Goal: Find specific page/section: Find specific page/section

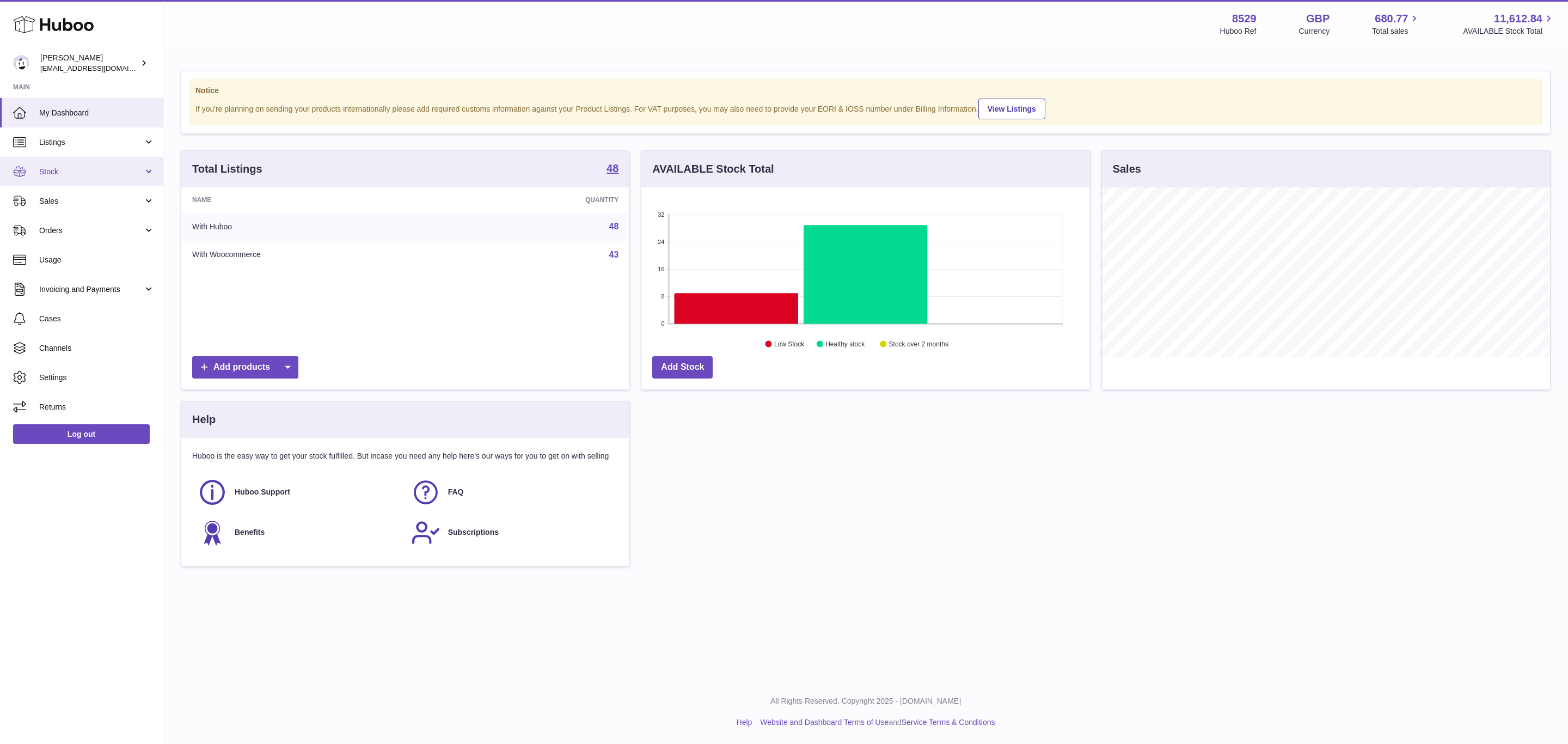
scroll to position [170, 448]
click at [62, 352] on span "Channels" at bounding box center [97, 348] width 115 height 11
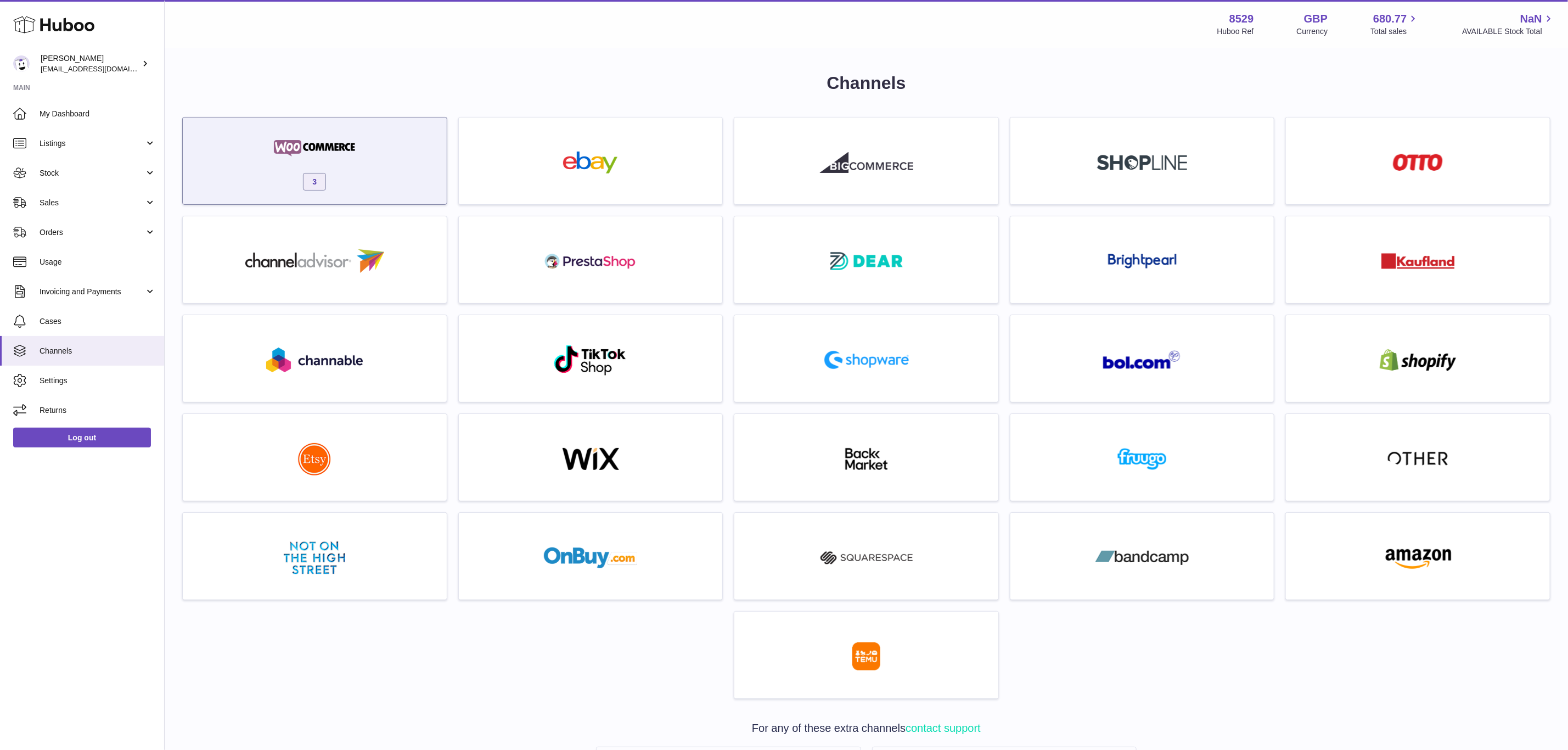
click at [370, 167] on div "3" at bounding box center [314, 164] width 253 height 71
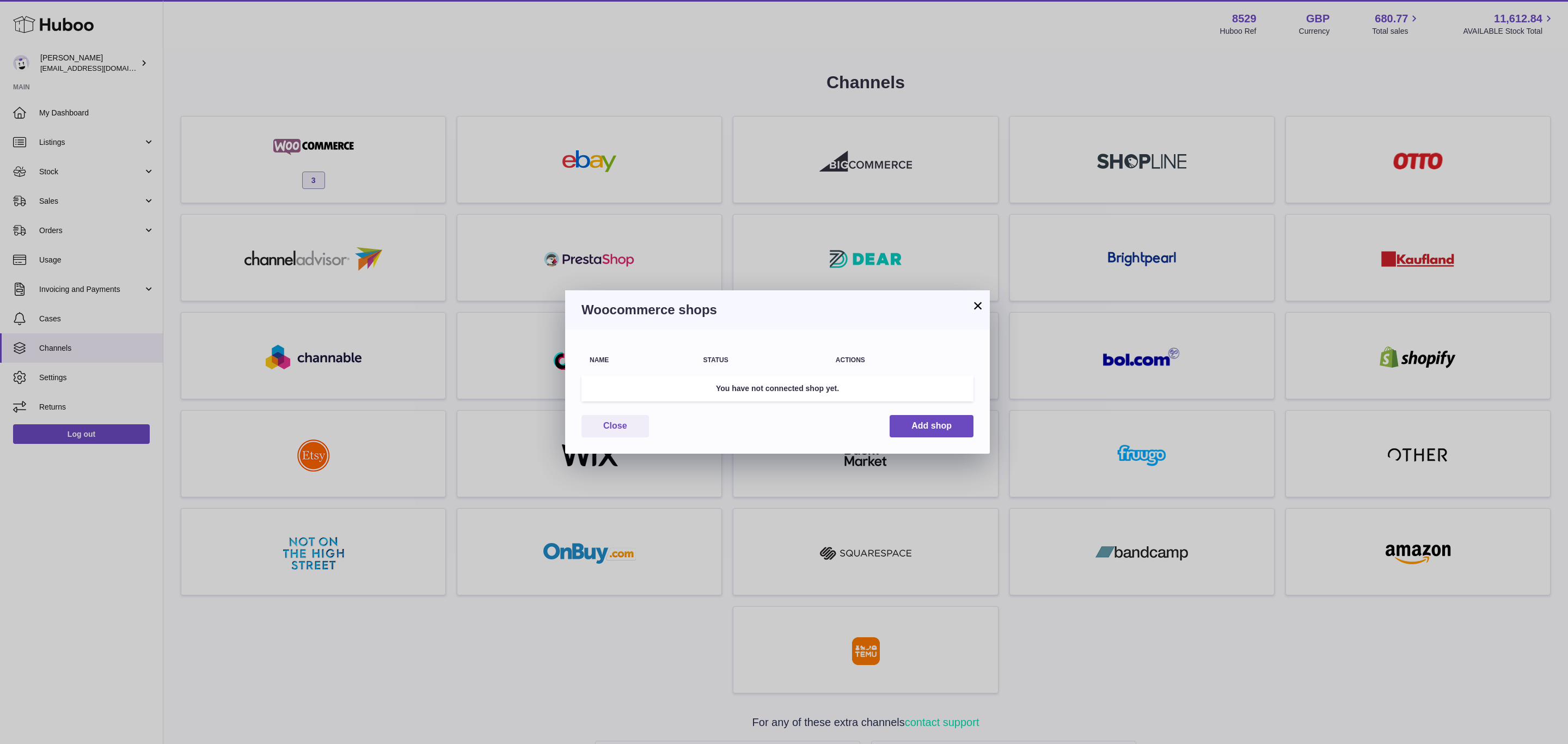
click at [974, 310] on button "×" at bounding box center [978, 306] width 13 height 13
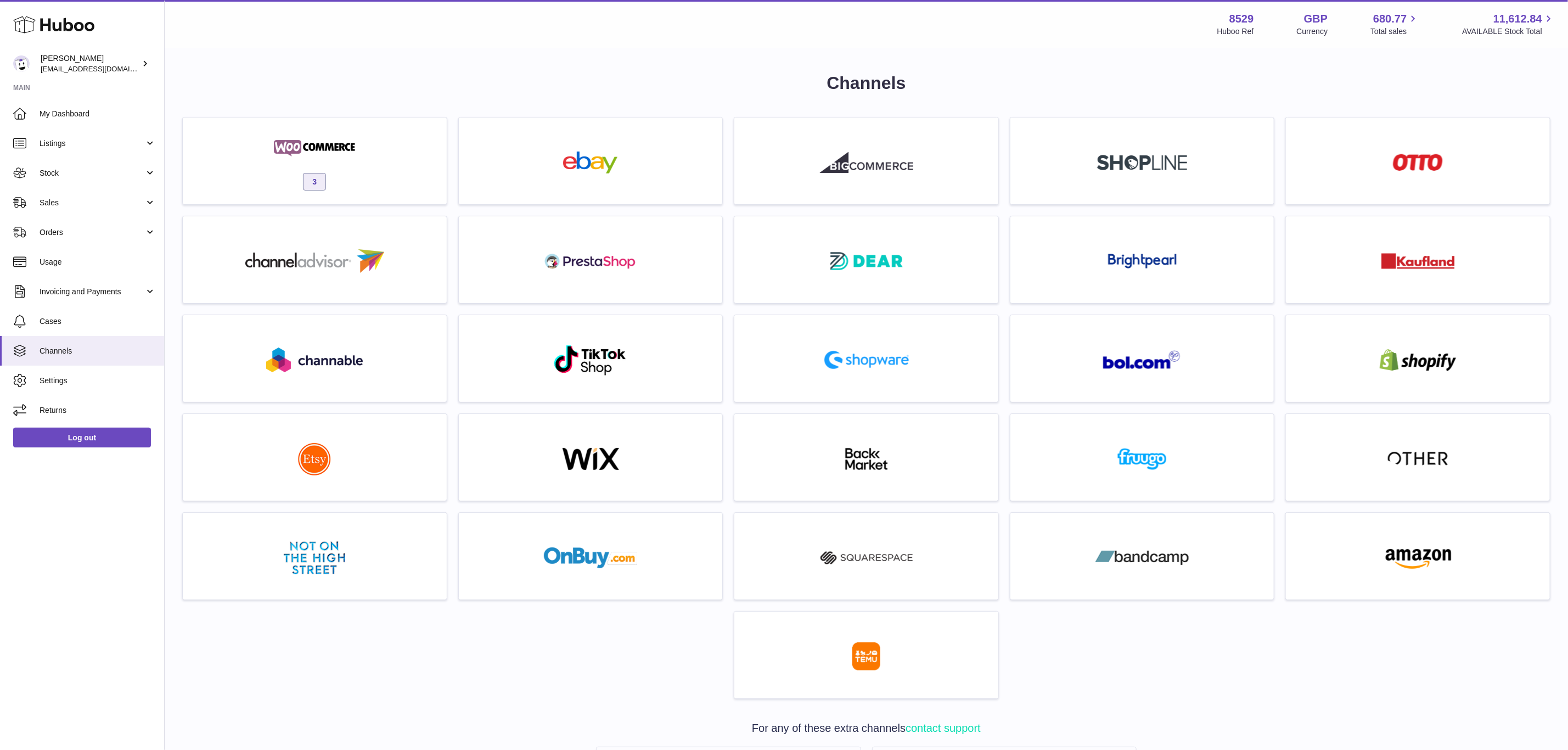
click at [277, 172] on div "3" at bounding box center [314, 164] width 253 height 71
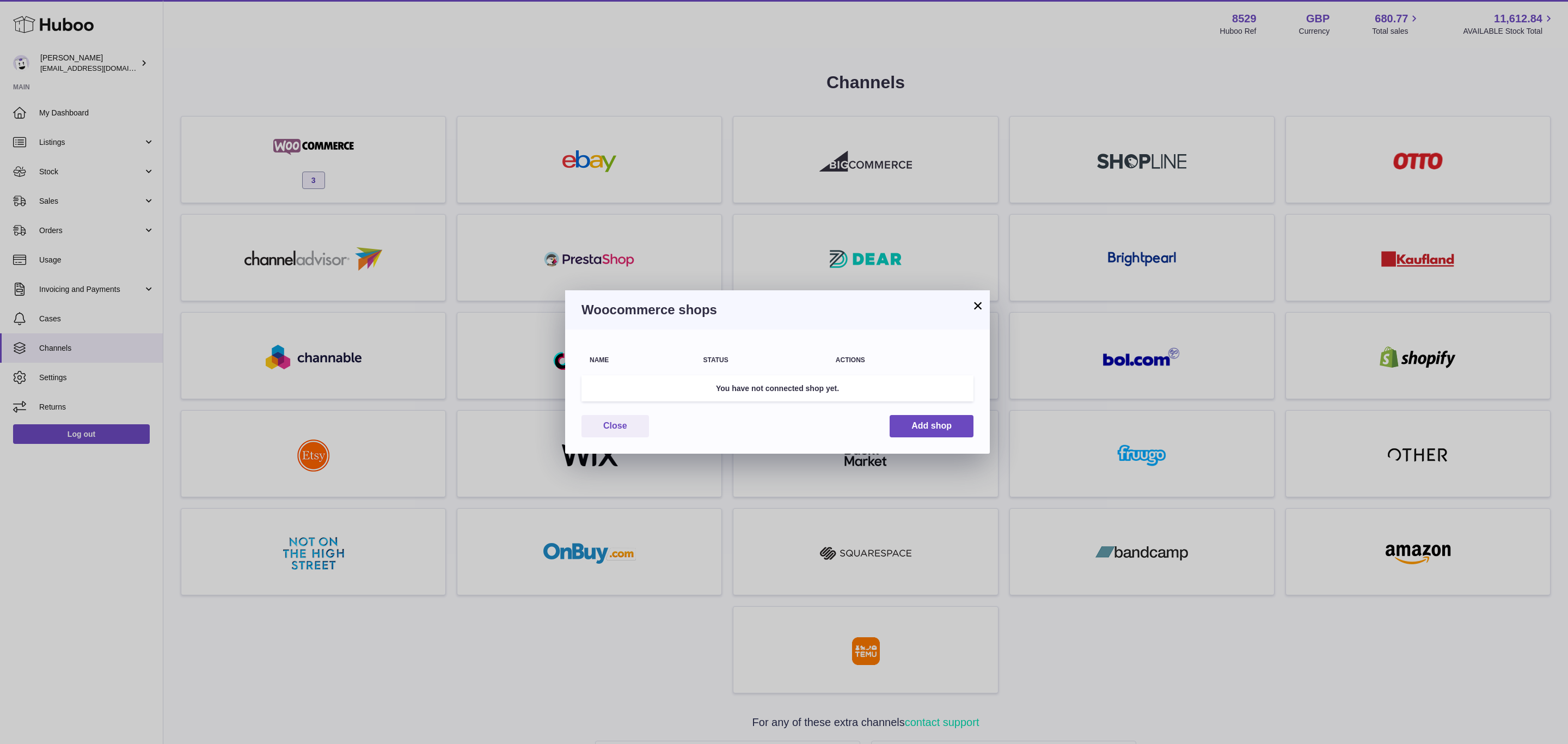
click at [978, 303] on button "×" at bounding box center [978, 306] width 13 height 13
